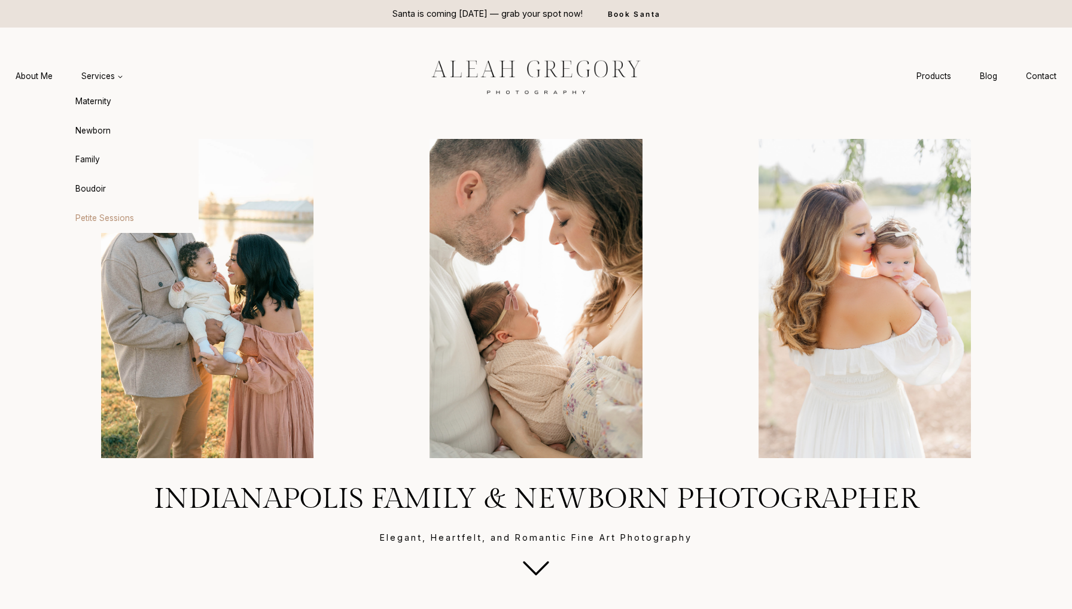
click at [105, 203] on link "Petite Sessions" at bounding box center [133, 217] width 132 height 29
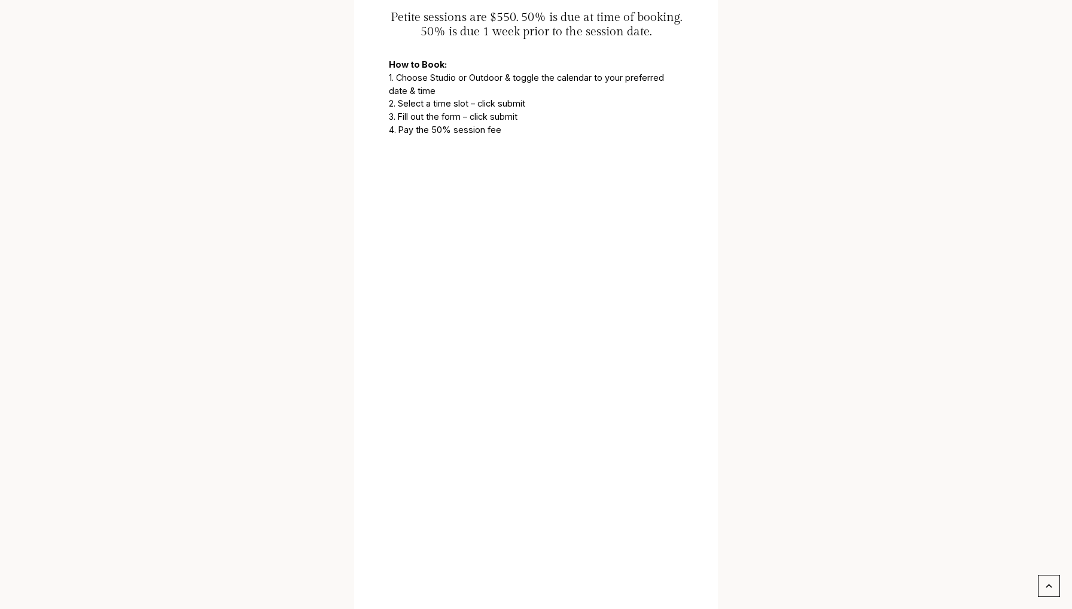
scroll to position [803, 0]
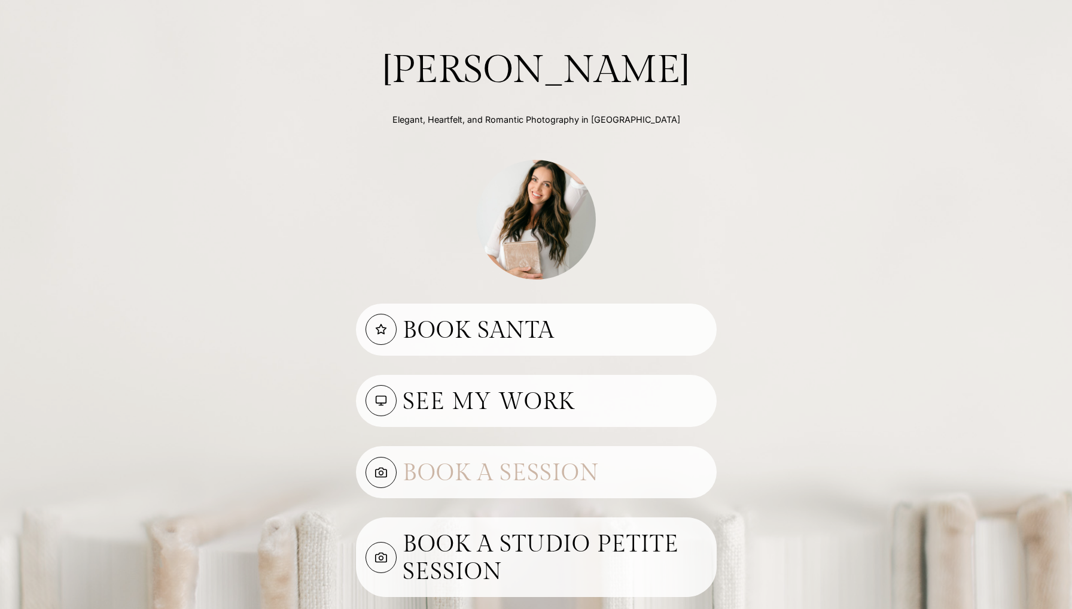
scroll to position [58, 0]
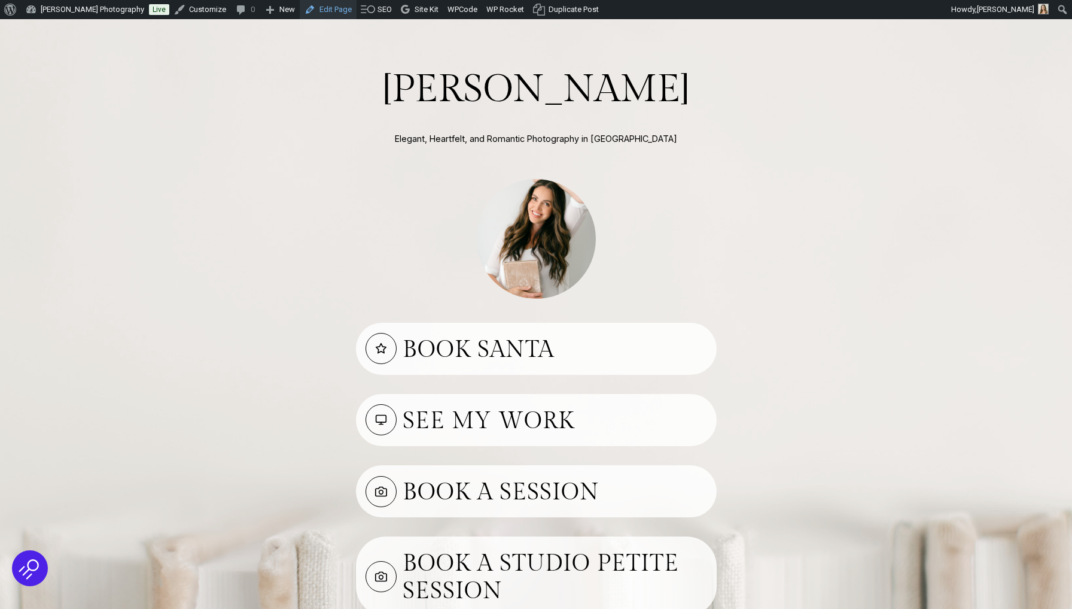
click at [324, 17] on link "Edit Page" at bounding box center [328, 9] width 57 height 19
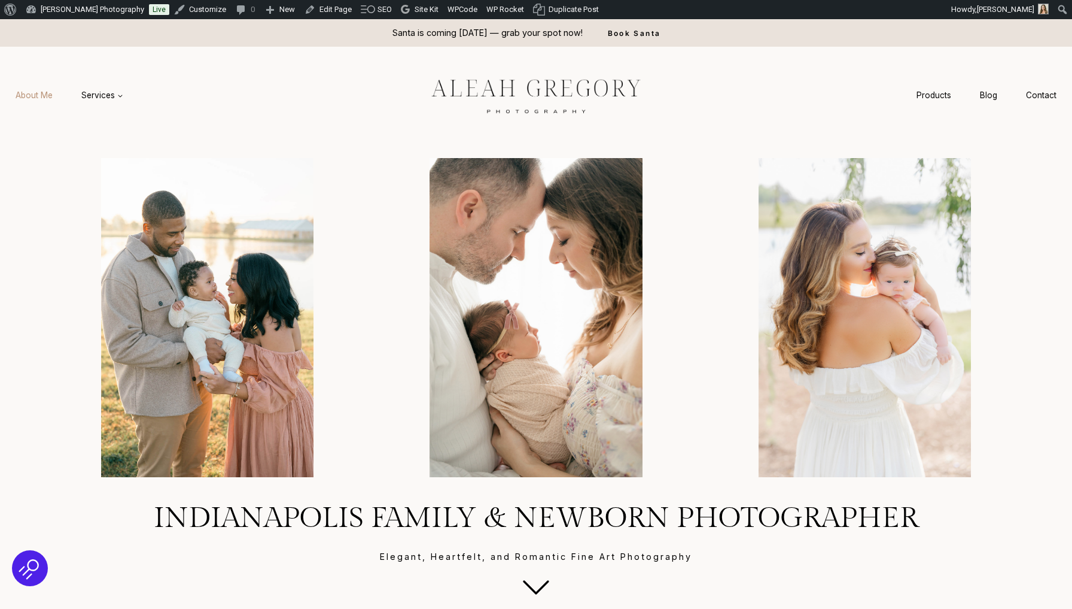
click at [34, 100] on link "About Me" at bounding box center [34, 95] width 66 height 22
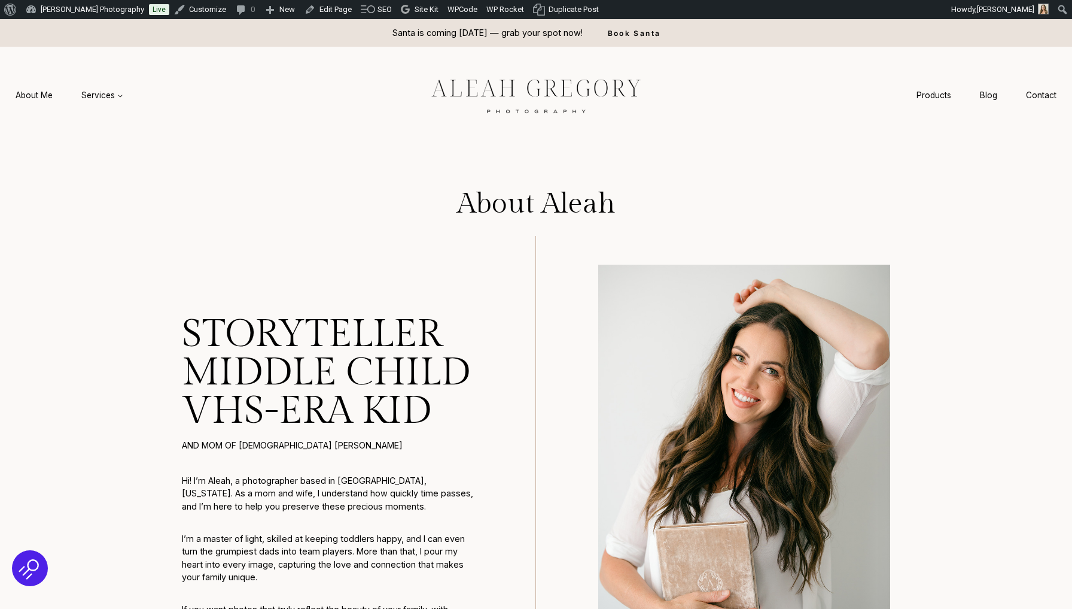
scroll to position [-1, 0]
click at [527, 74] on img at bounding box center [536, 95] width 269 height 50
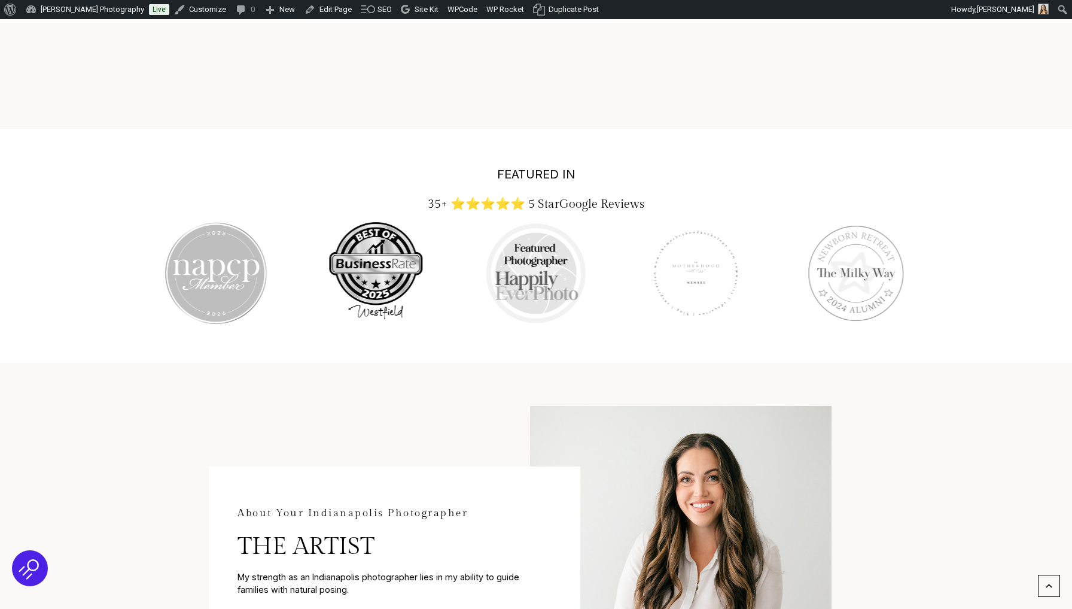
scroll to position [2097, 0]
